Goal: Obtain resource: Obtain resource

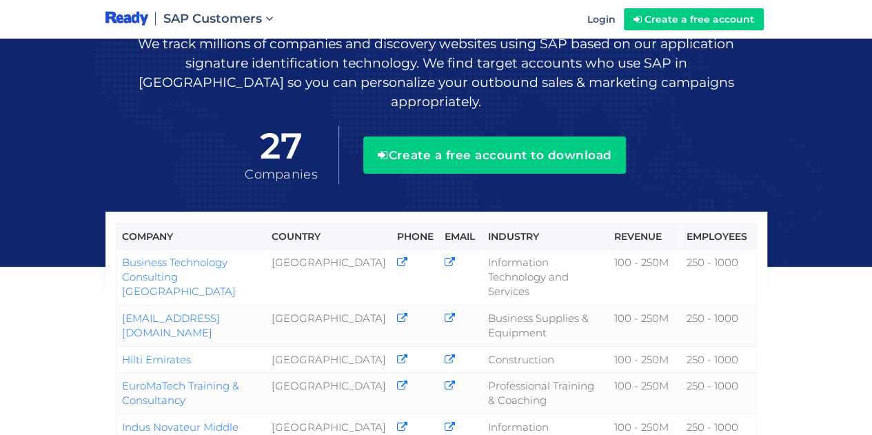
scroll to position [69, 0]
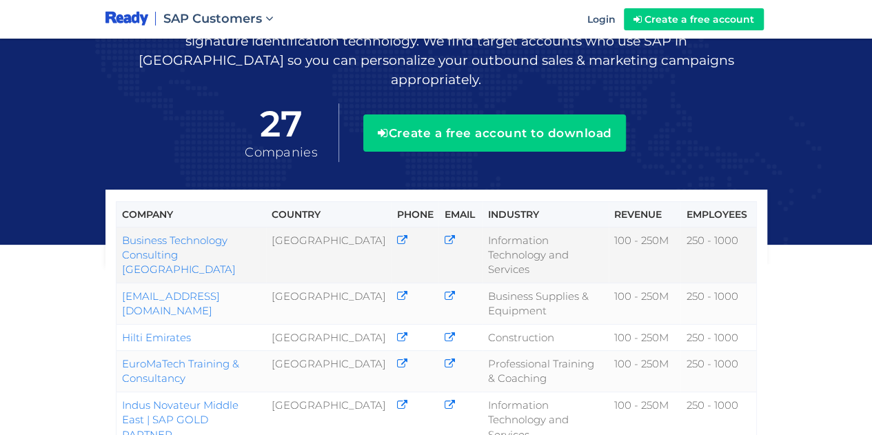
click at [398, 235] on icon at bounding box center [401, 240] width 10 height 10
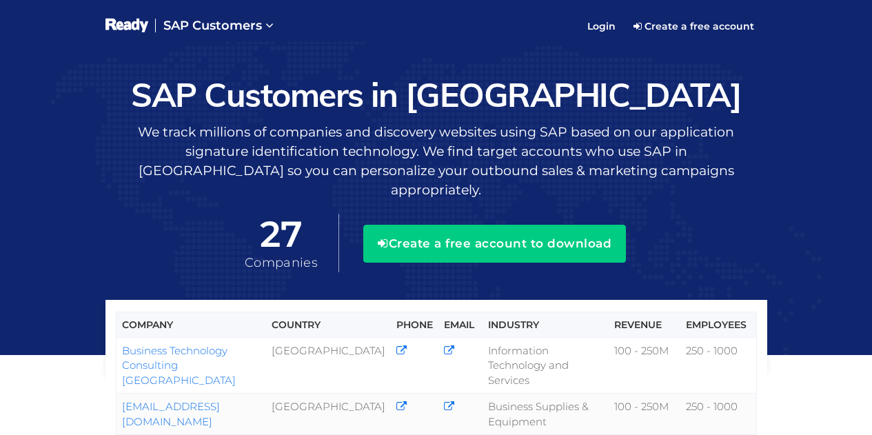
scroll to position [113, 0]
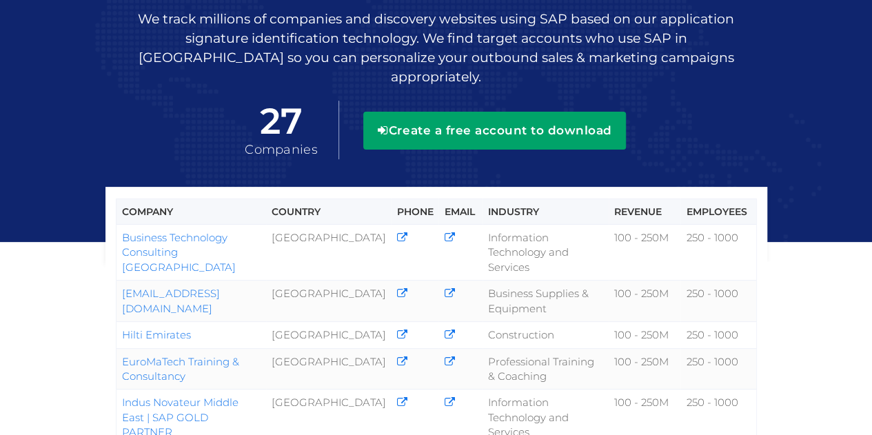
click at [513, 121] on button "Create a free account to download" at bounding box center [494, 130] width 263 height 37
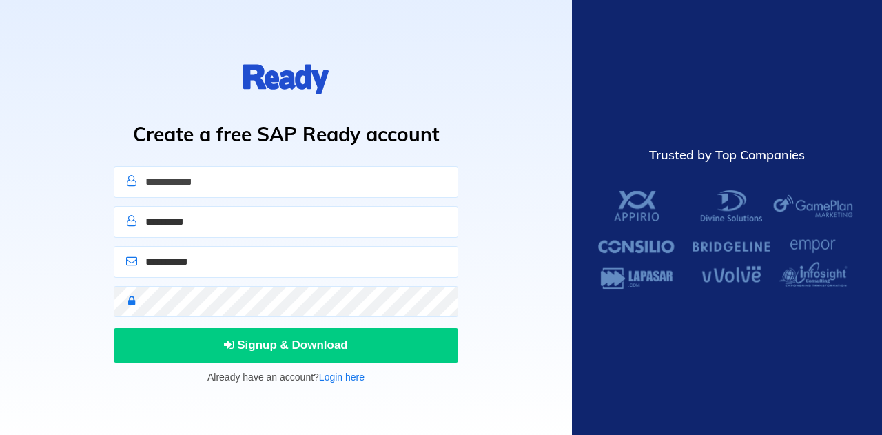
type input "**********"
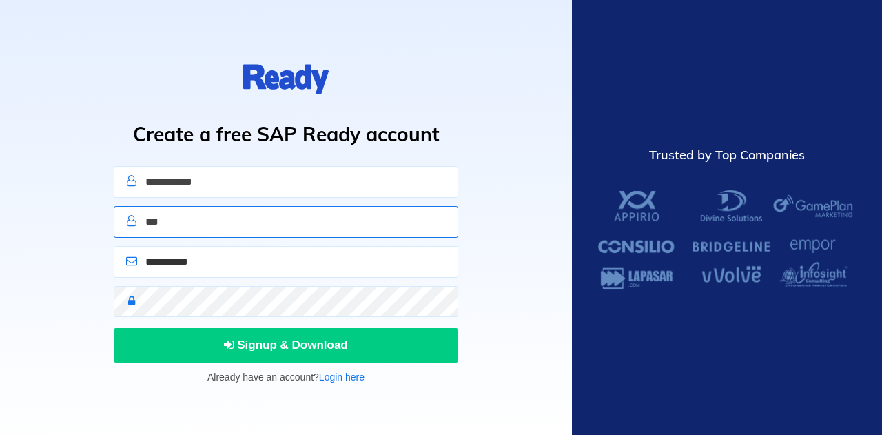
type input "***"
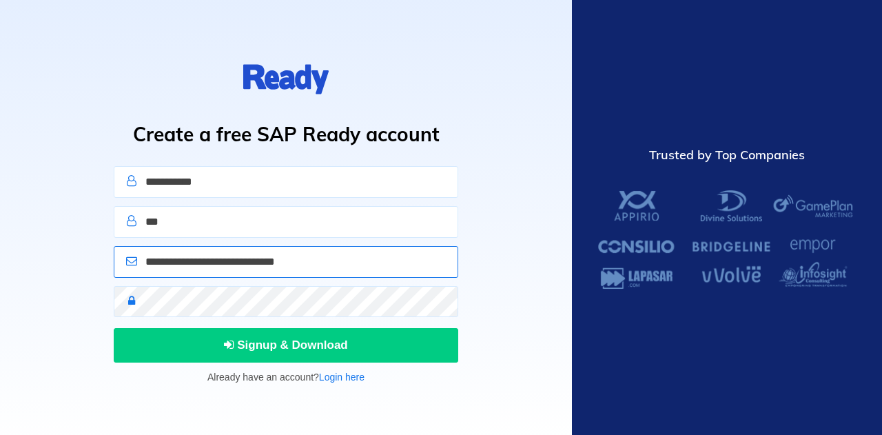
type input "**********"
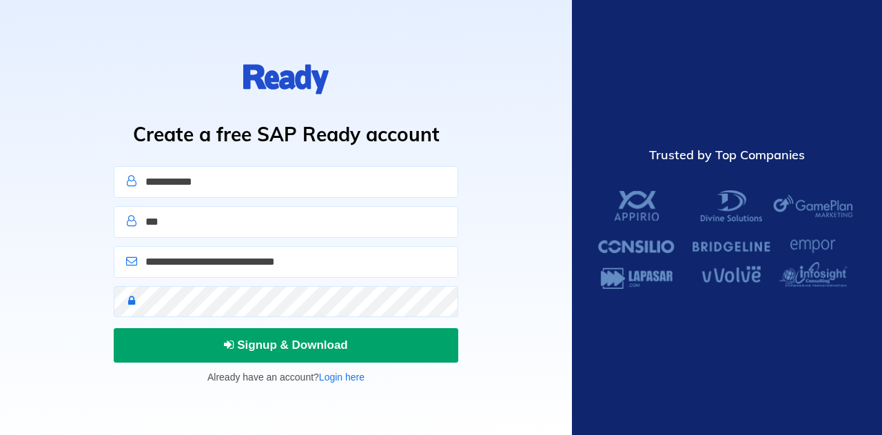
click at [309, 344] on span "Signup & Download" at bounding box center [286, 344] width 124 height 13
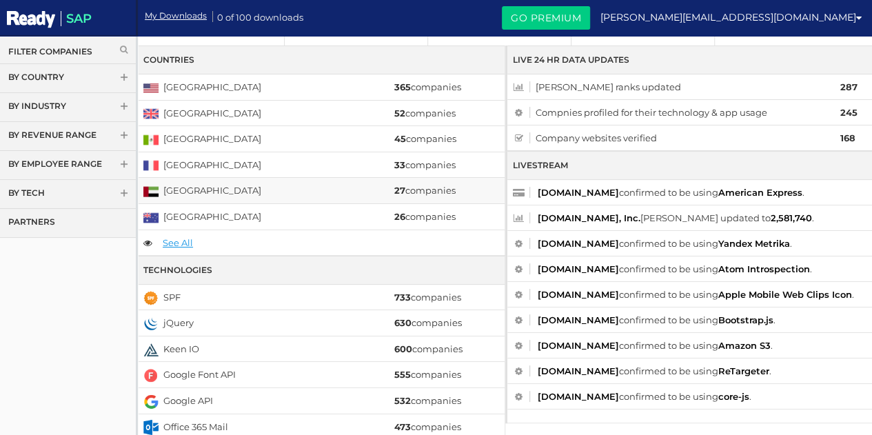
scroll to position [69, 0]
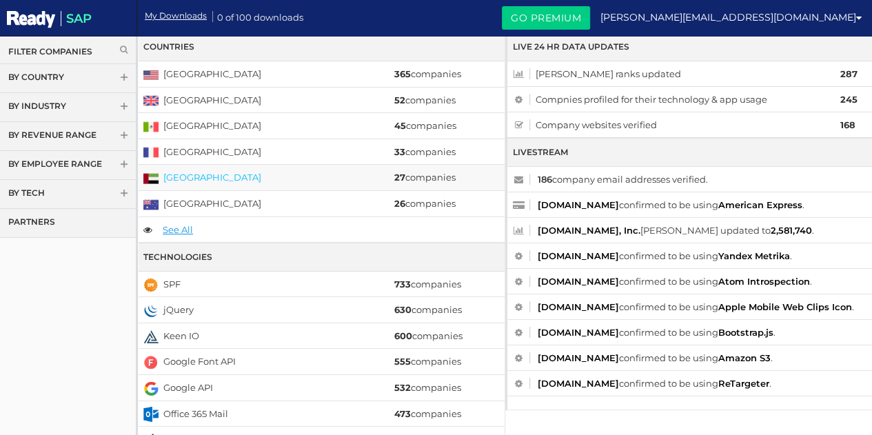
click at [228, 173] on link "[GEOGRAPHIC_DATA]" at bounding box center [212, 177] width 98 height 11
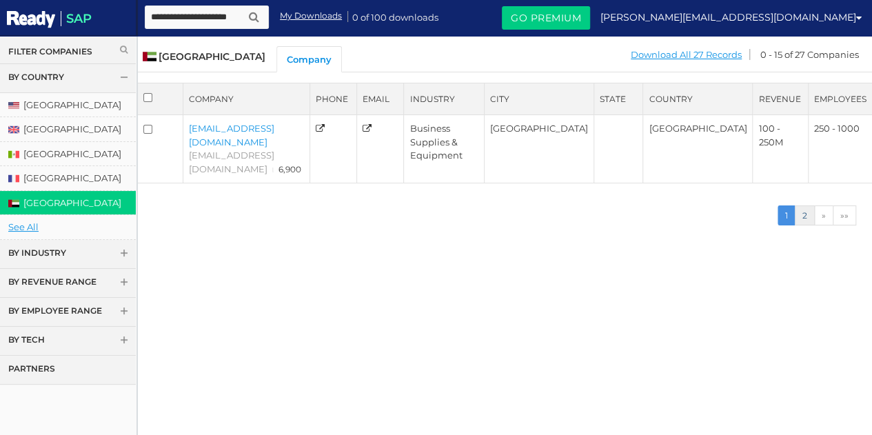
click at [805, 205] on link "2" at bounding box center [804, 215] width 20 height 20
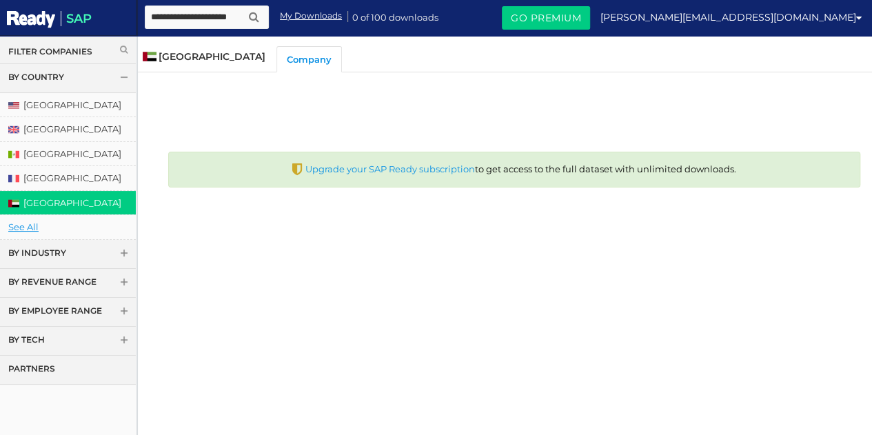
click at [123, 252] on span at bounding box center [124, 254] width 10 height 10
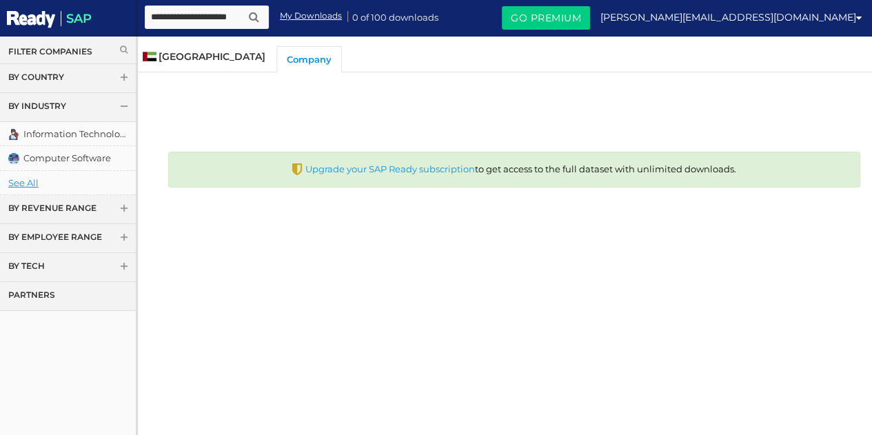
click at [125, 79] on span at bounding box center [124, 79] width 10 height 10
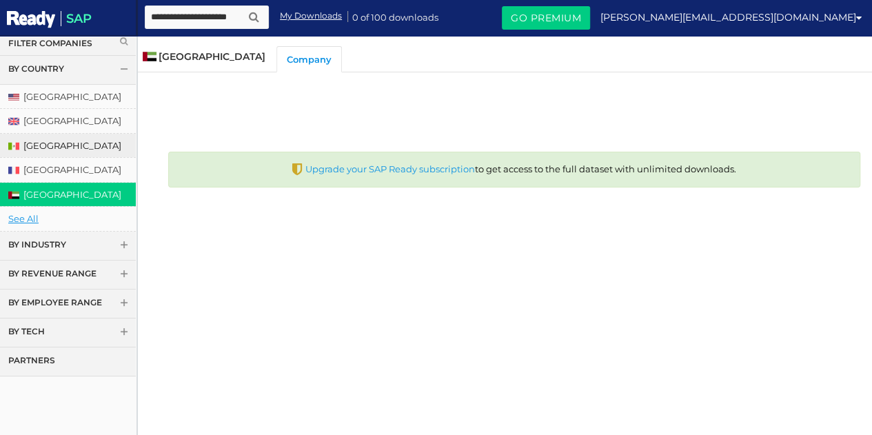
scroll to position [10, 0]
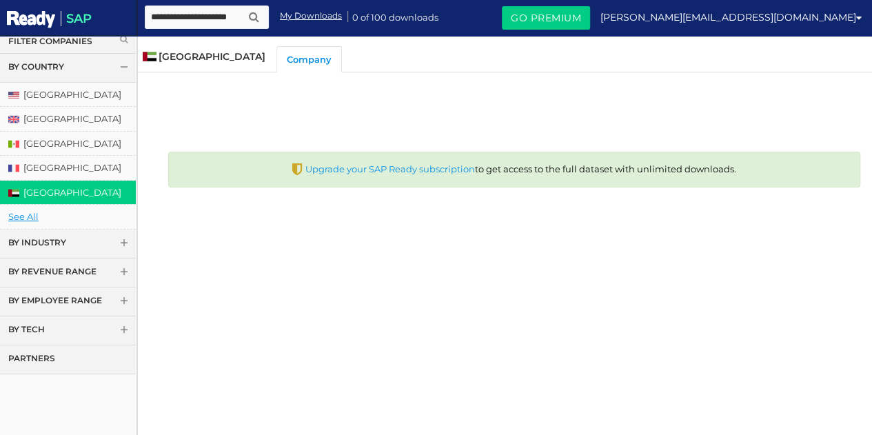
click at [301, 12] on link "My Downloads" at bounding box center [311, 16] width 62 height 12
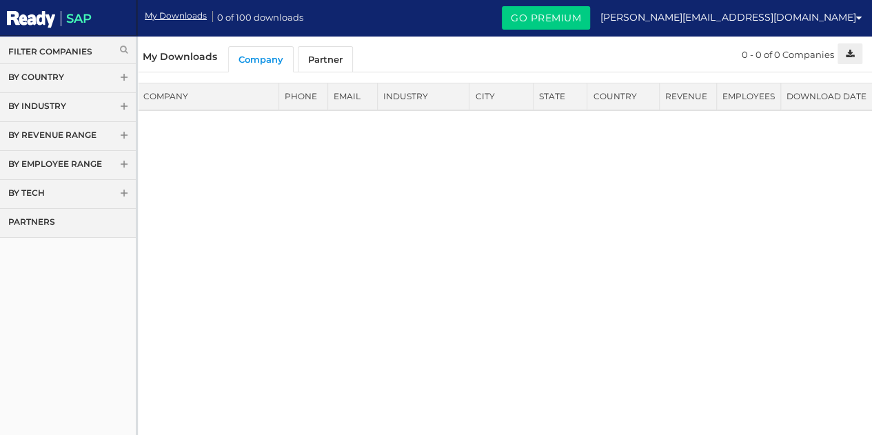
click at [261, 61] on link "Company" at bounding box center [260, 59] width 65 height 26
click at [53, 192] on link "By Tech" at bounding box center [68, 194] width 136 height 29
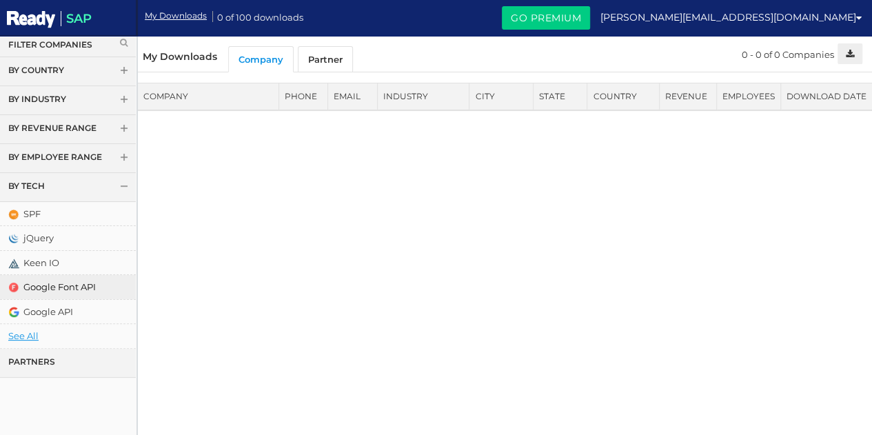
scroll to position [10, 0]
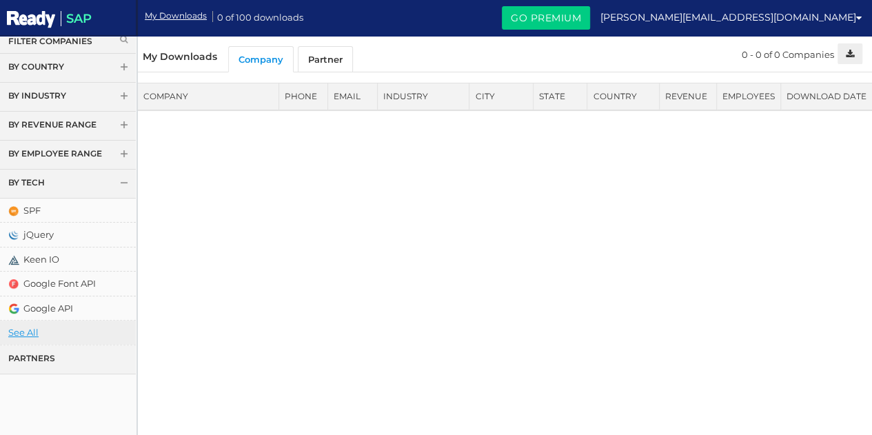
click at [32, 330] on link "See All" at bounding box center [68, 332] width 136 height 24
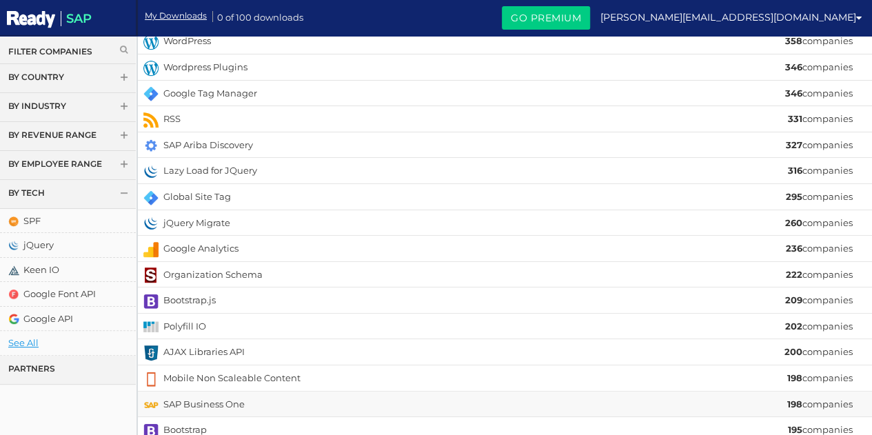
scroll to position [331, 0]
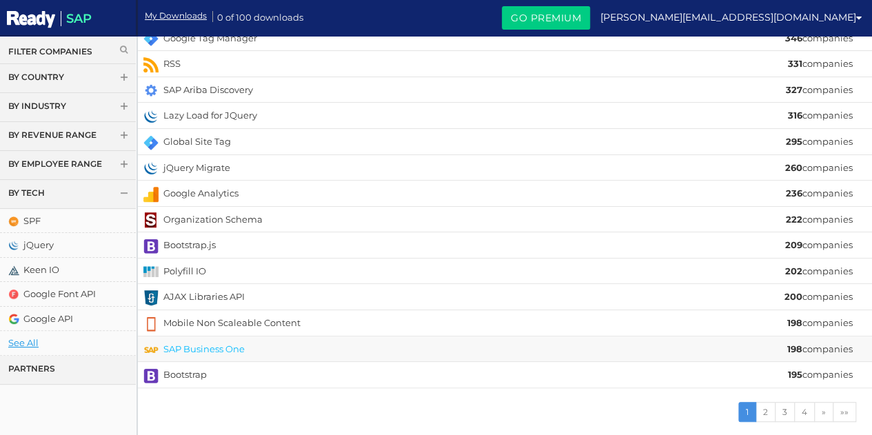
click at [219, 343] on link "SAP Business One" at bounding box center [203, 348] width 81 height 11
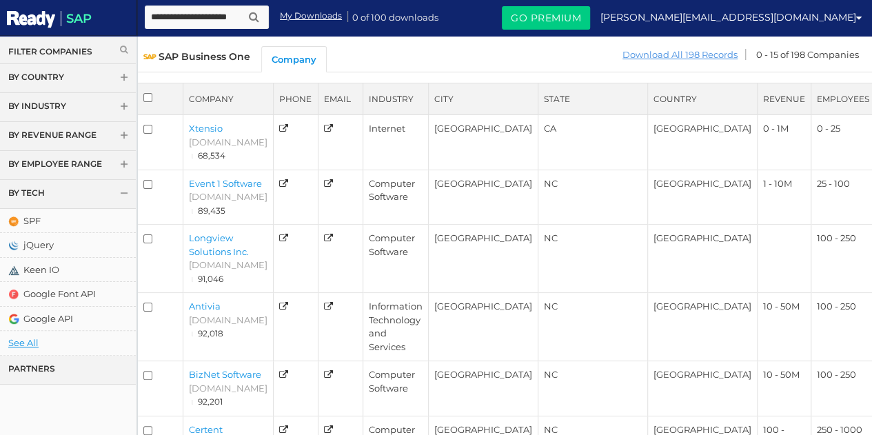
click at [692, 54] on link "Download All 198 Records" at bounding box center [679, 54] width 116 height 17
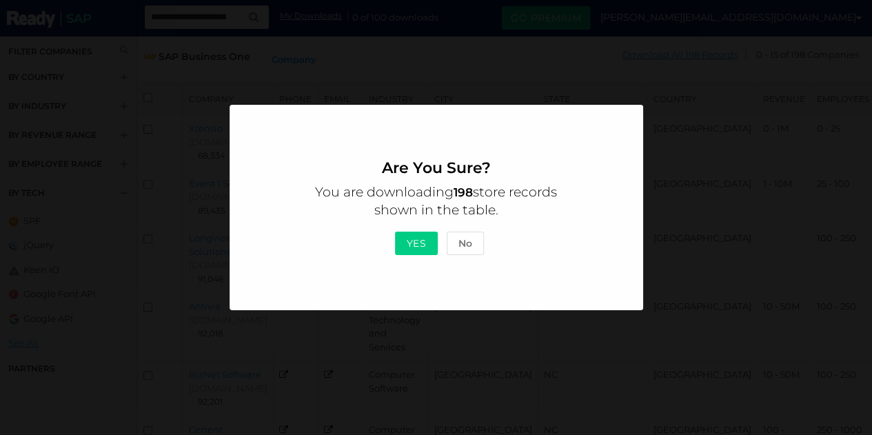
click at [415, 236] on button "Yes" at bounding box center [416, 243] width 43 height 23
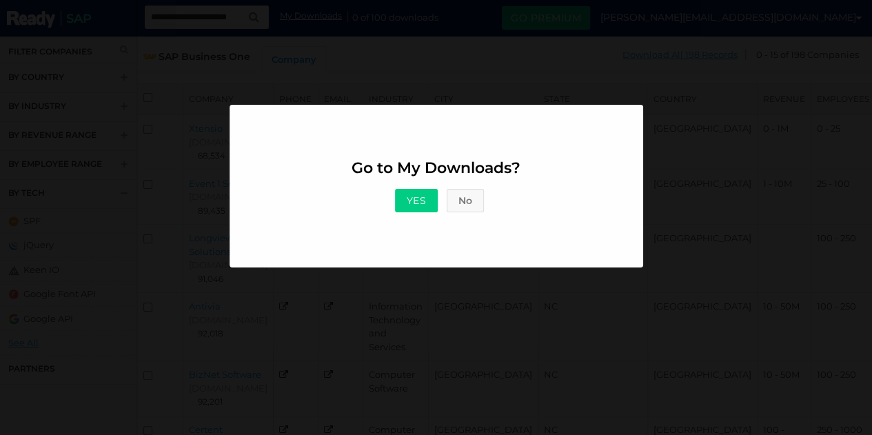
click at [471, 202] on button "No" at bounding box center [464, 200] width 37 height 23
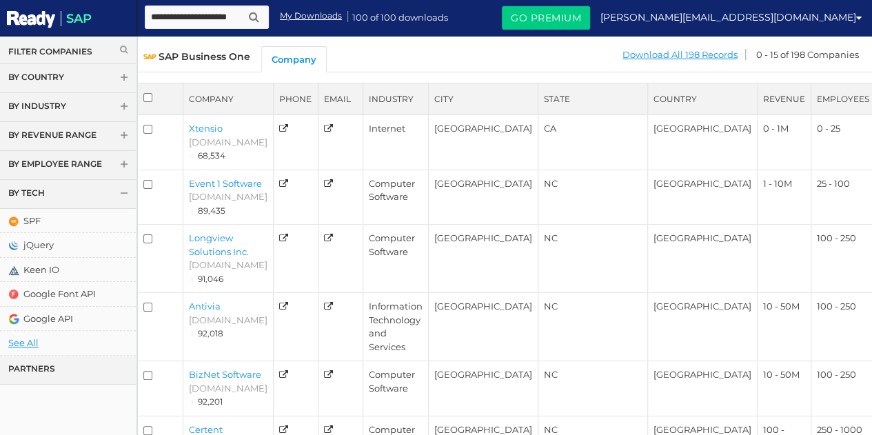
click at [74, 21] on span "SAP" at bounding box center [76, 18] width 31 height 15
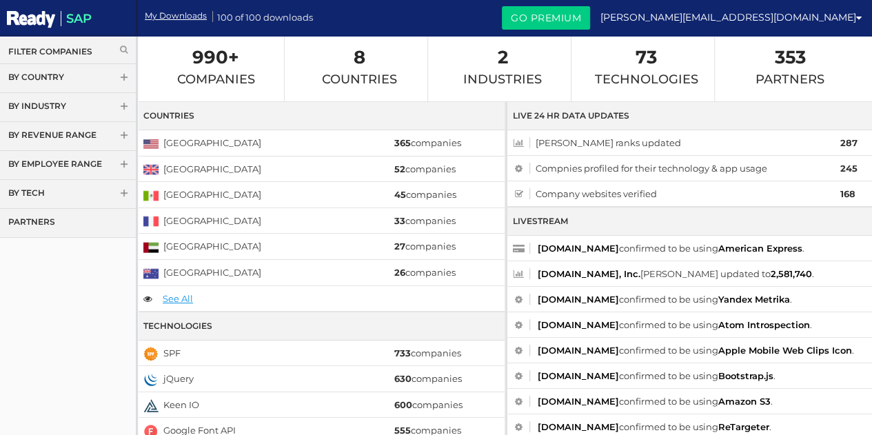
click at [36, 21] on img at bounding box center [31, 19] width 48 height 21
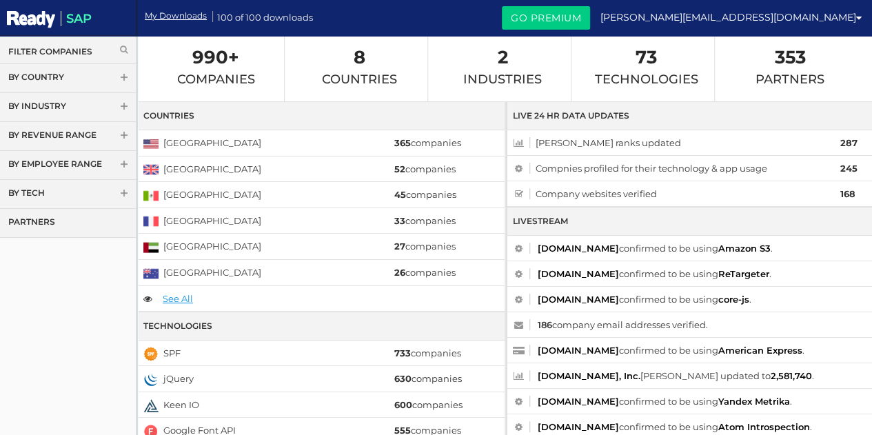
click at [123, 49] on icon at bounding box center [124, 49] width 8 height 8
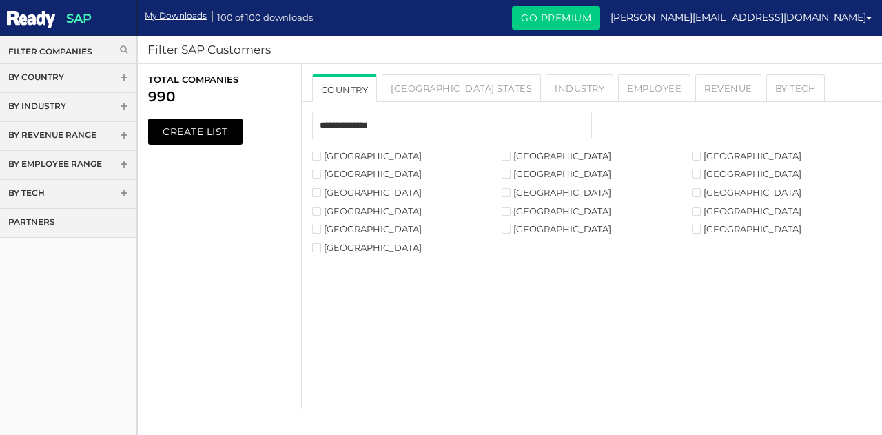
click at [511, 175] on label "[GEOGRAPHIC_DATA]" at bounding box center [557, 173] width 110 height 9
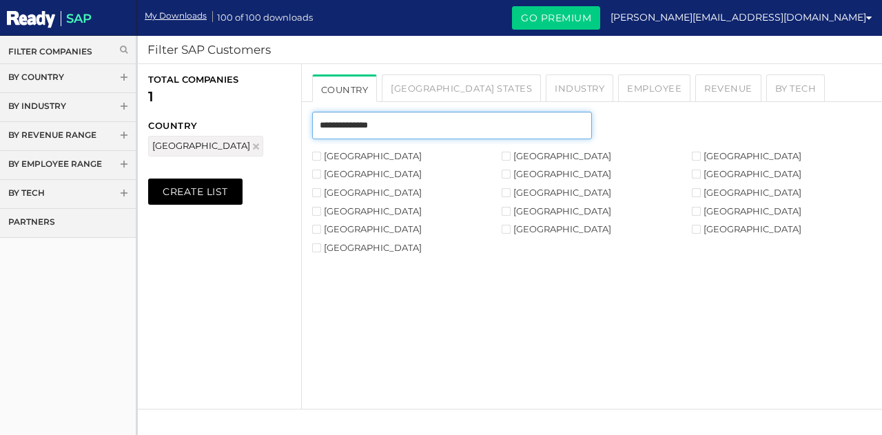
click at [415, 129] on input "text" at bounding box center [452, 126] width 280 height 28
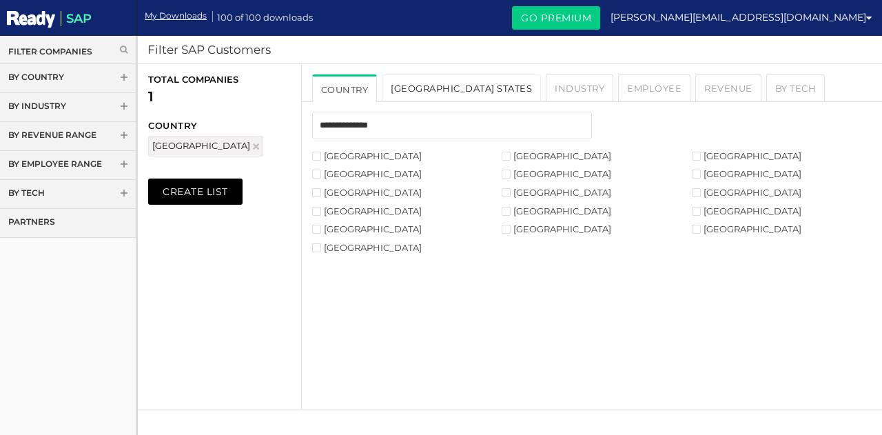
click at [421, 92] on link "[GEOGRAPHIC_DATA] States" at bounding box center [461, 88] width 159 height 28
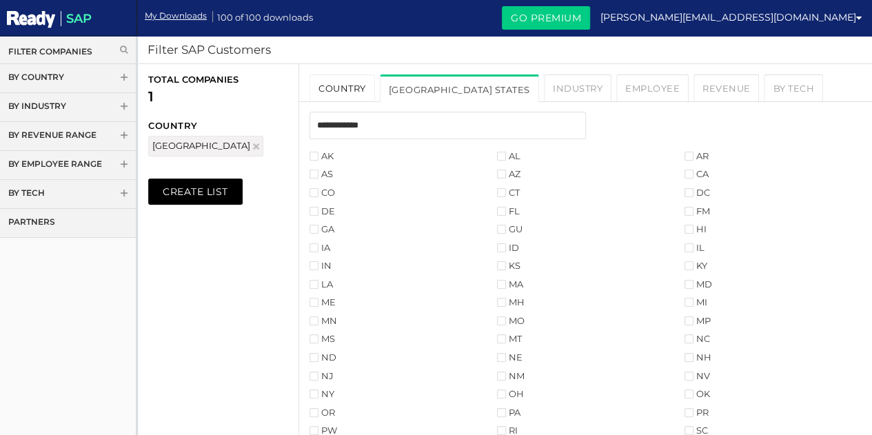
click at [339, 91] on link "Country" at bounding box center [341, 88] width 65 height 28
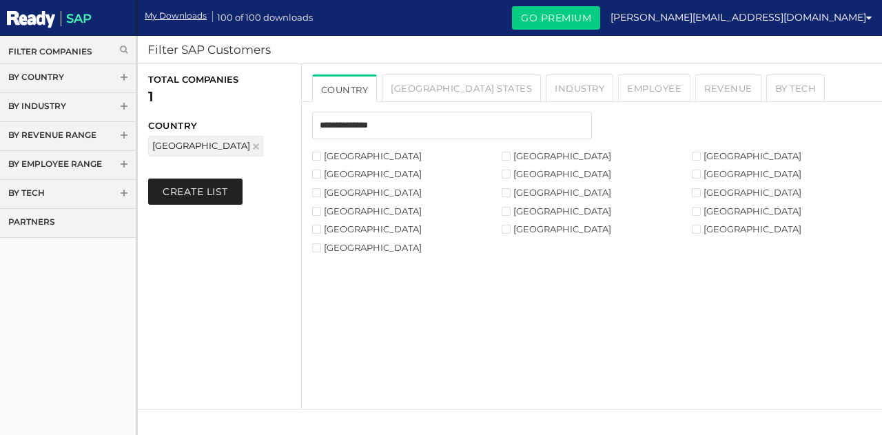
click at [215, 198] on button "Create List" at bounding box center [195, 191] width 94 height 26
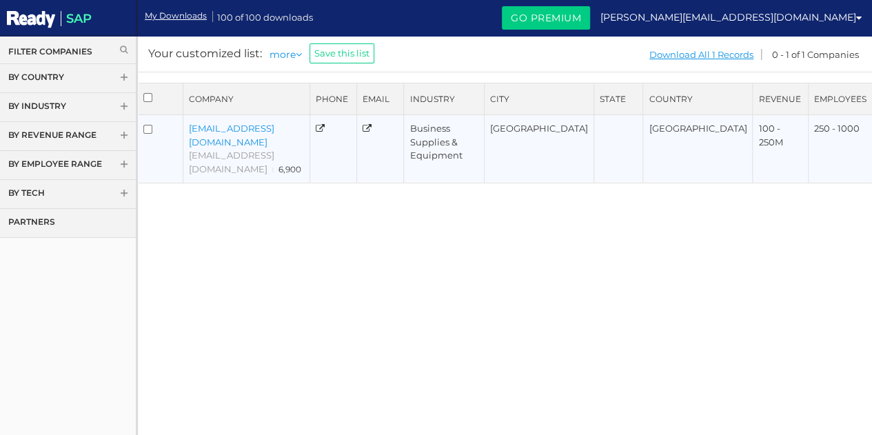
click at [216, 132] on link "[EMAIL_ADDRESS][DOMAIN_NAME]" at bounding box center [231, 135] width 85 height 25
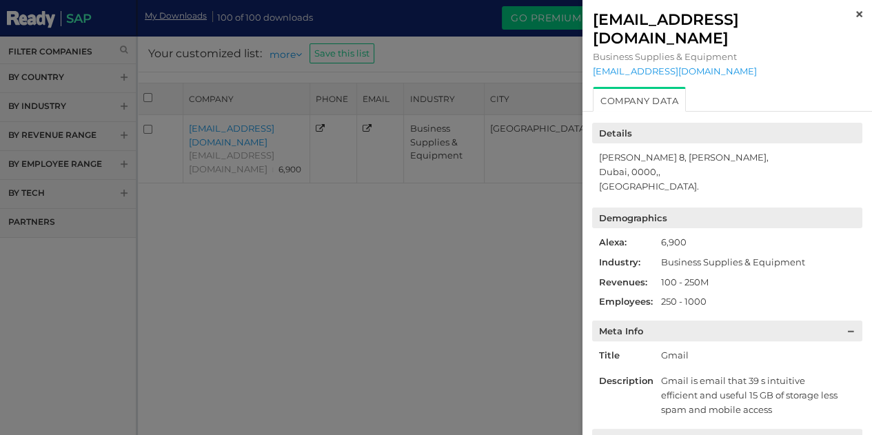
click at [506, 244] on div at bounding box center [436, 217] width 872 height 435
click at [452, 245] on div at bounding box center [436, 217] width 872 height 435
click at [856, 14] on img at bounding box center [859, 14] width 6 height 6
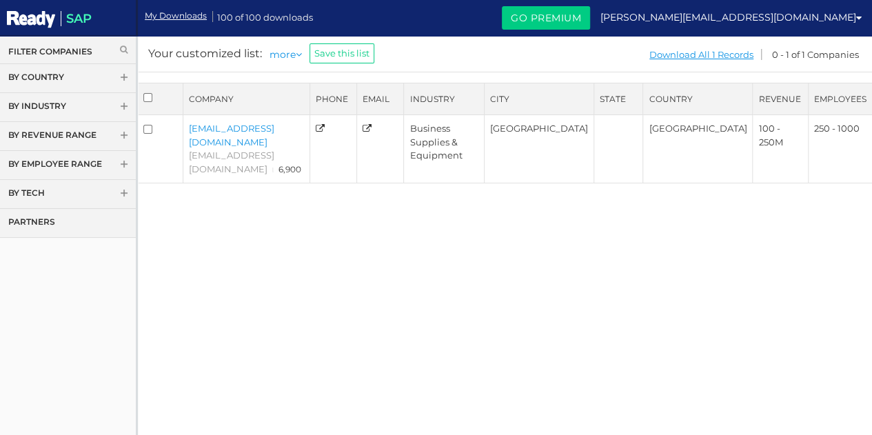
click at [524, 320] on div "Company Phone Email Industry City State" at bounding box center [504, 358] width 735 height 551
click at [300, 54] on icon at bounding box center [299, 55] width 6 height 10
click at [483, 261] on div "Company Phone Email Industry City State" at bounding box center [504, 358] width 735 height 551
